Goal: Task Accomplishment & Management: Use online tool/utility

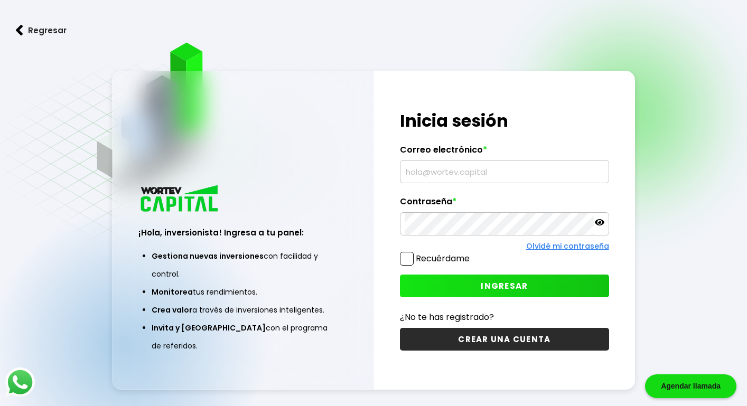
click at [553, 169] on input "text" at bounding box center [504, 172] width 199 height 22
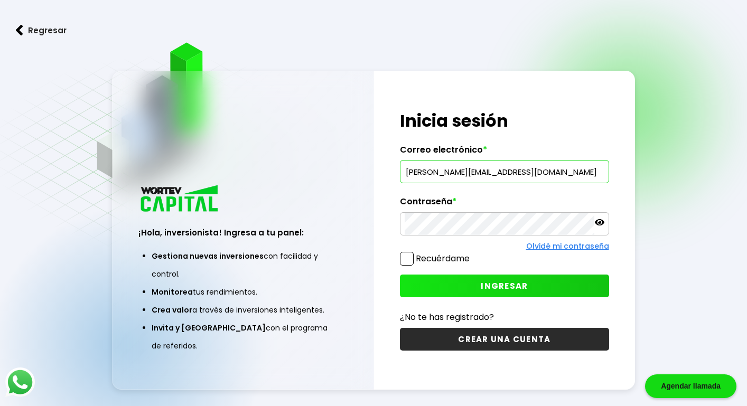
type input "[PERSON_NAME][EMAIL_ADDRESS][DOMAIN_NAME]"
click at [509, 286] on span "INGRESAR" at bounding box center [504, 286] width 47 height 11
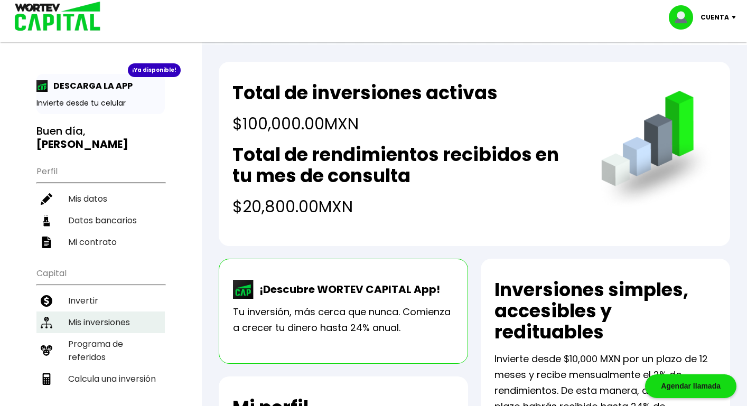
click at [109, 322] on li "Mis inversiones" at bounding box center [100, 323] width 128 height 22
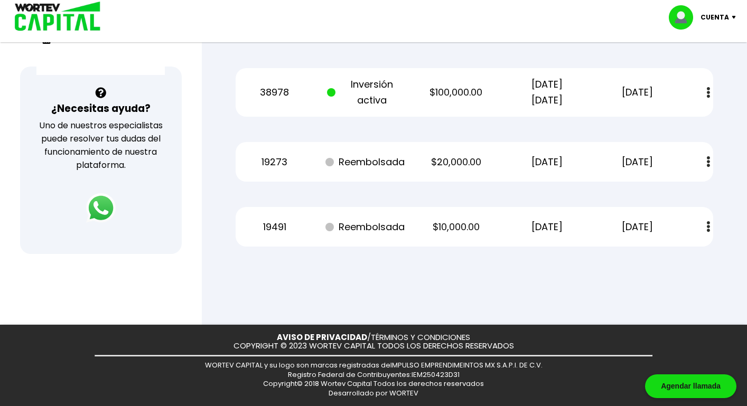
scroll to position [200, 0]
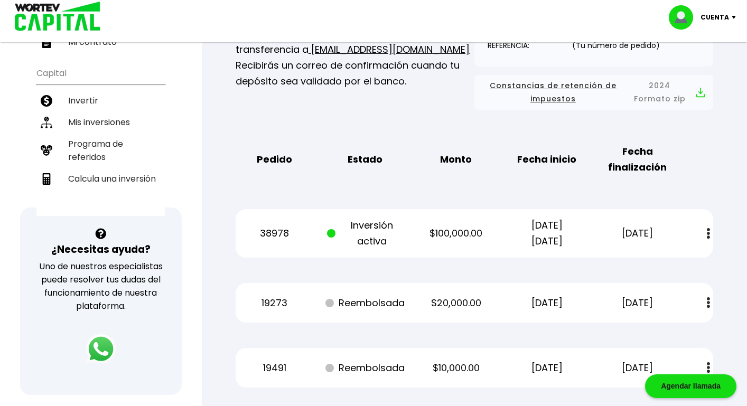
click at [708, 234] on img at bounding box center [708, 233] width 3 height 11
click at [405, 250] on div "38978 Inversión activa $100,000.00 [DATE] [DATE] [DATE] Estado de cuenta" at bounding box center [475, 233] width 478 height 49
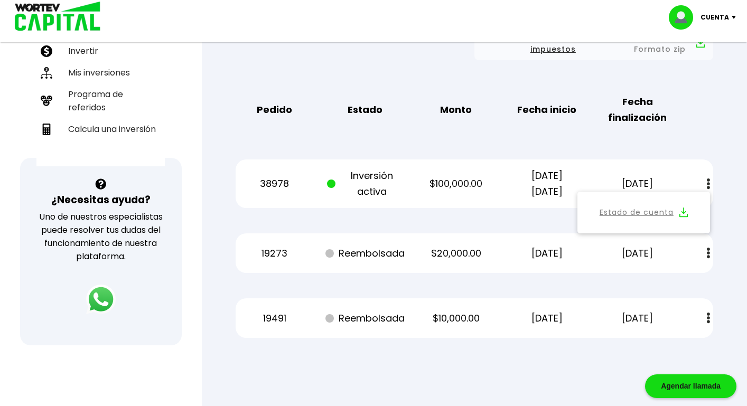
scroll to position [130, 0]
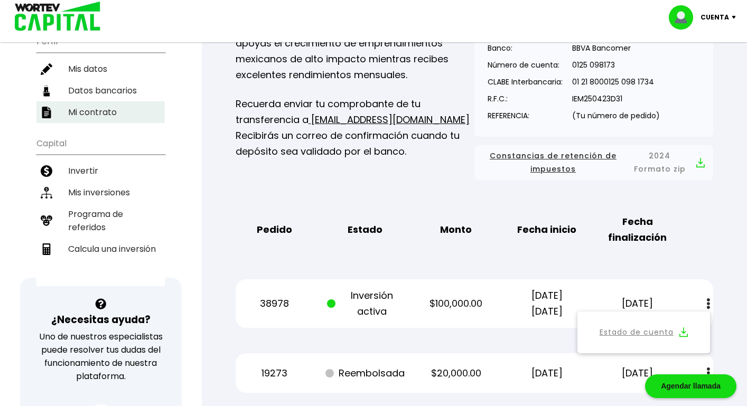
click at [98, 246] on li "Calcula una inversión" at bounding box center [100, 249] width 128 height 22
select select "1"
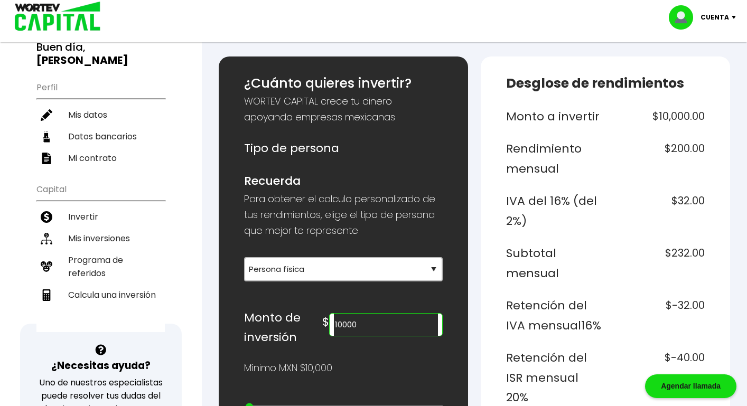
scroll to position [141, 0]
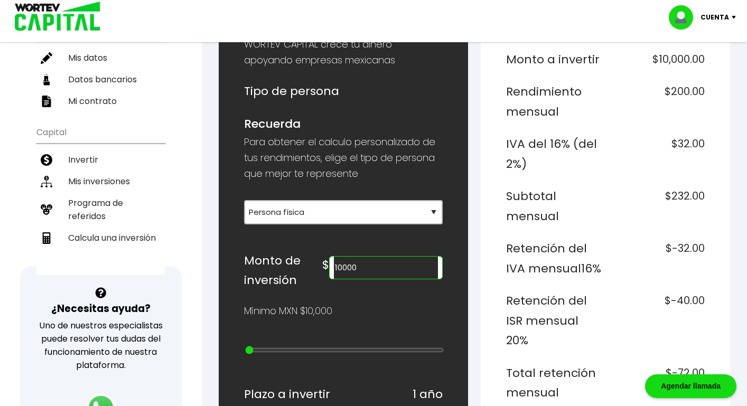
click at [383, 258] on input "10000" at bounding box center [386, 268] width 104 height 22
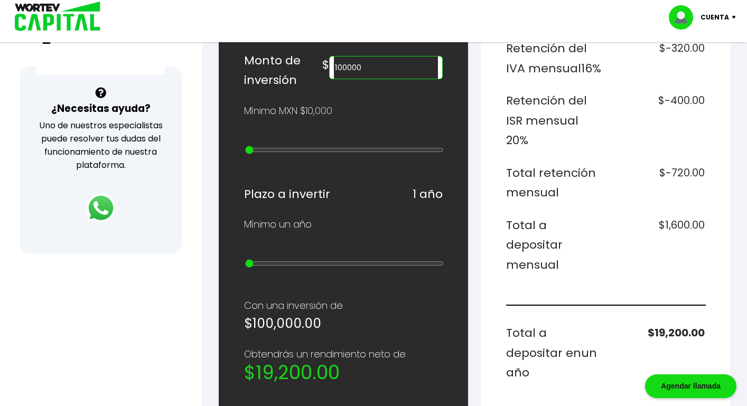
scroll to position [352, 0]
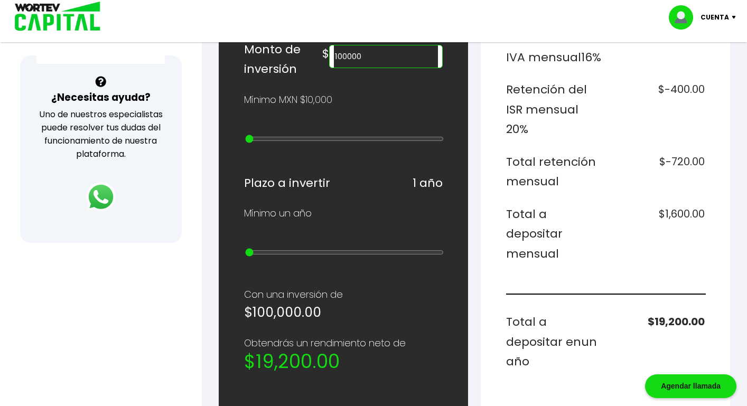
type input "100000"
